Goal: Task Accomplishment & Management: Manage account settings

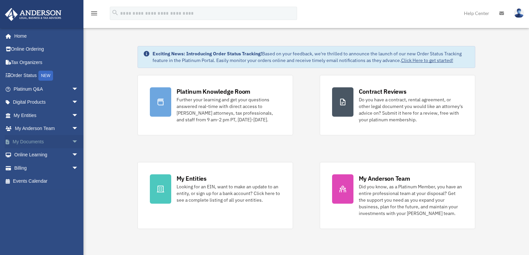
click at [72, 139] on span "arrow_drop_down" at bounding box center [78, 142] width 13 height 14
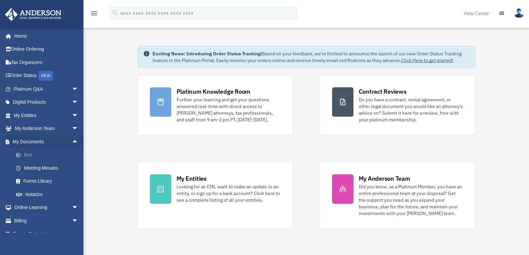
click at [30, 152] on link "Box" at bounding box center [48, 154] width 79 height 13
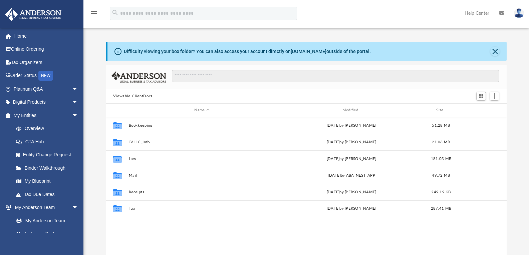
scroll to position [147, 396]
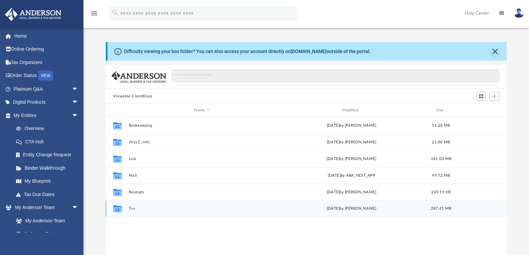
click at [134, 210] on button "Tax" at bounding box center [201, 208] width 146 height 4
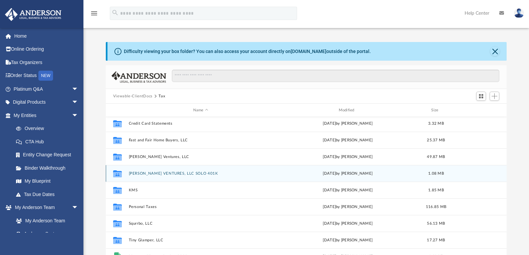
scroll to position [29, 0]
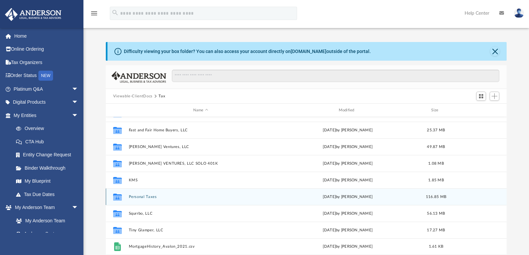
click at [151, 193] on div "Collaborated Folder Personal Taxes [DATE] by [PERSON_NAME] 116.85 MB" at bounding box center [306, 196] width 401 height 17
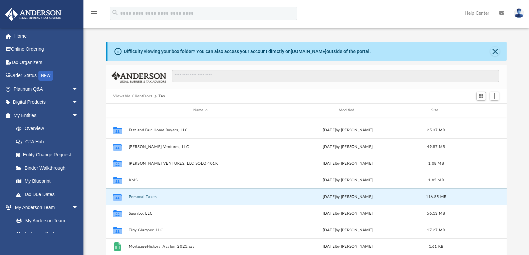
click at [151, 199] on button "Personal Taxes" at bounding box center [200, 197] width 144 height 4
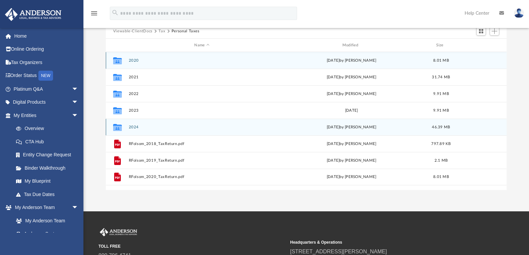
scroll to position [67, 0]
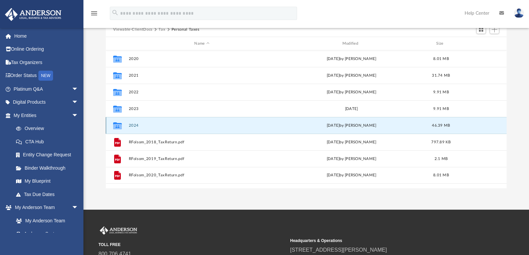
click at [133, 124] on button "2024" at bounding box center [201, 125] width 146 height 4
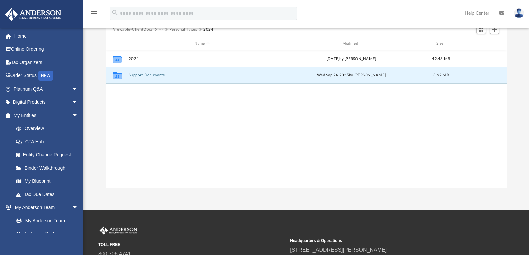
click at [161, 74] on button "Support Documents" at bounding box center [201, 75] width 146 height 4
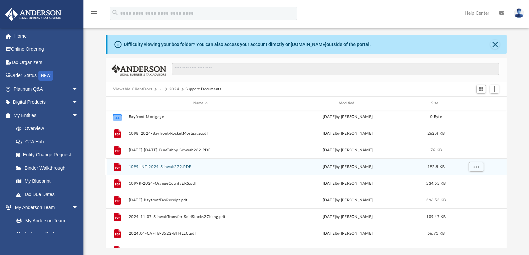
scroll to position [0, 0]
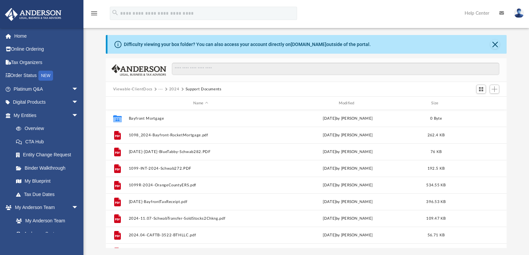
click at [173, 88] on button "2024" at bounding box center [174, 89] width 10 height 6
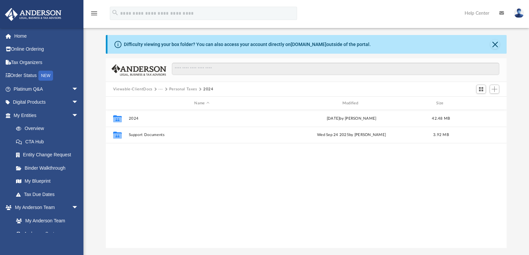
click at [162, 88] on span "···" at bounding box center [163, 89] width 10 height 6
click at [162, 90] on button "···" at bounding box center [160, 89] width 4 height 6
click at [166, 105] on ul "Tax" at bounding box center [165, 102] width 14 height 18
click at [165, 98] on li "Tax" at bounding box center [165, 100] width 6 height 7
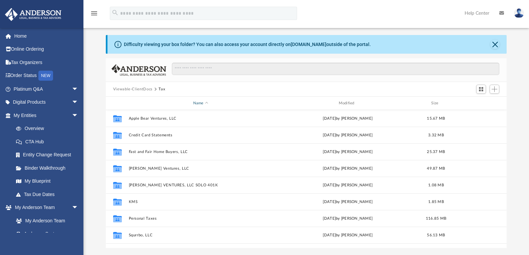
click at [165, 102] on div "Name" at bounding box center [200, 103] width 144 height 6
click at [191, 105] on div "Name" at bounding box center [200, 103] width 144 height 6
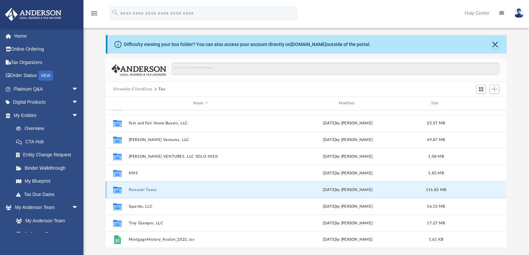
click at [147, 190] on button "Personal Taxes" at bounding box center [200, 190] width 144 height 4
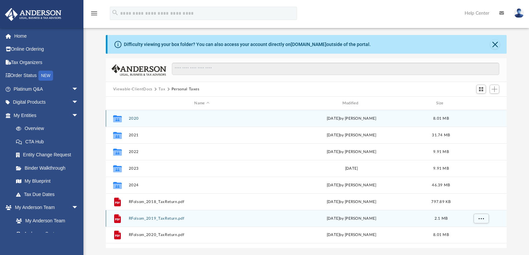
scroll to position [0, 0]
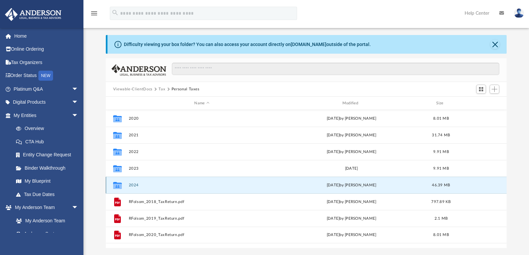
click at [143, 185] on button "2024" at bounding box center [201, 185] width 146 height 4
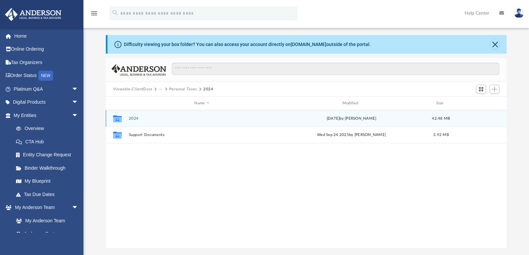
click at [130, 118] on button "2024" at bounding box center [201, 118] width 146 height 4
click at [130, 118] on button "Digital Tax Organizer" at bounding box center [201, 118] width 146 height 4
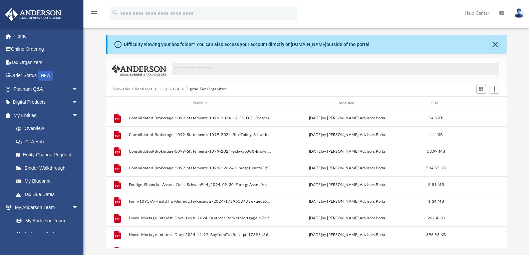
scroll to position [67, 0]
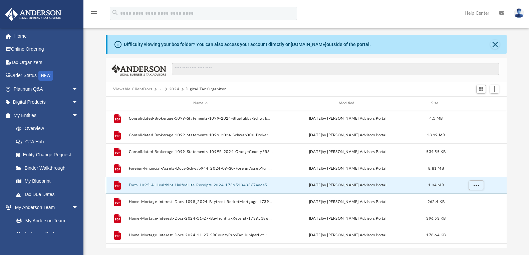
click at [146, 186] on button "Form-1095-A-HealthIns-UnifedLife-Receipts-2024-173951343367aede5910a39.pdf" at bounding box center [200, 185] width 144 height 4
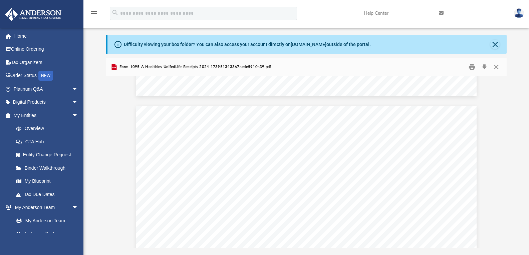
scroll to position [434, 0]
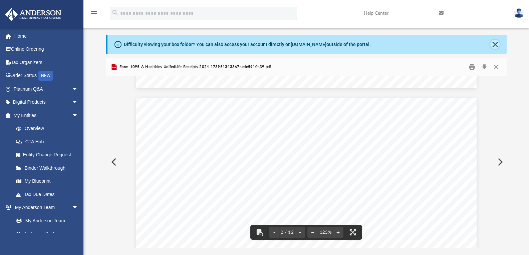
click at [495, 47] on button "Close" at bounding box center [494, 44] width 9 height 9
